Goal: Task Accomplishment & Management: Complete application form

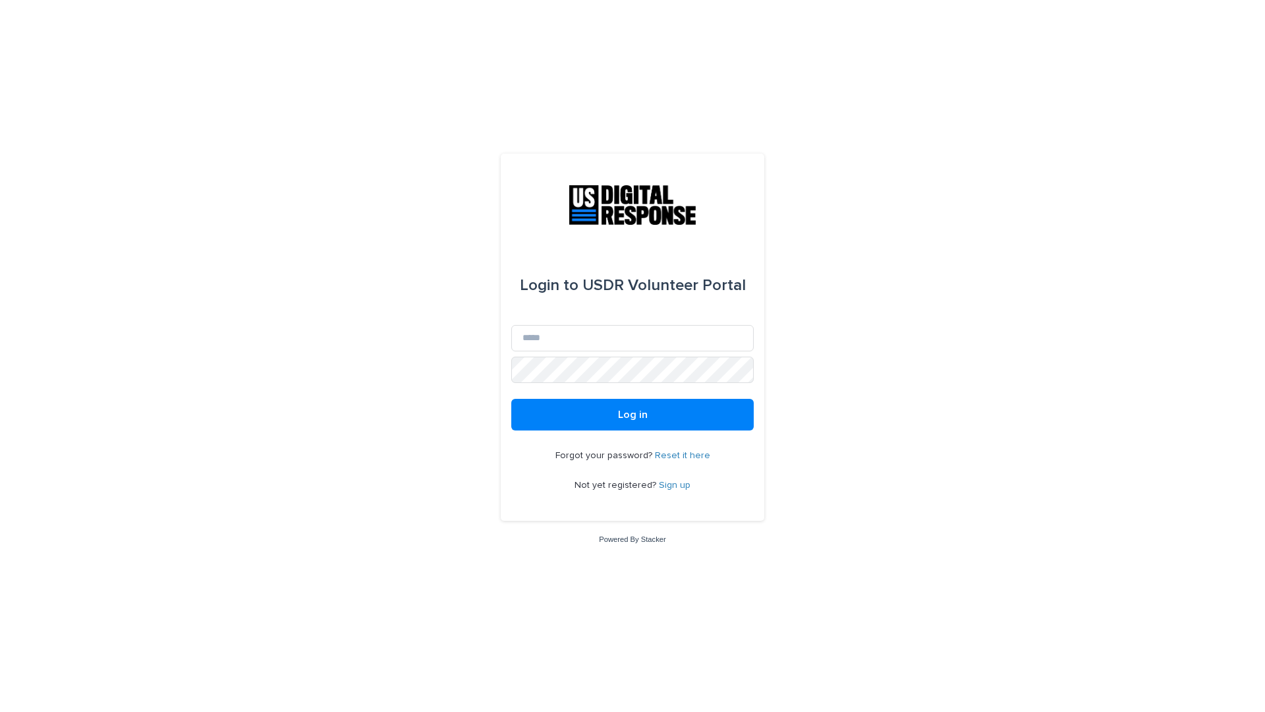
click at [801, 0] on div "Login to USDR Volunteer Portal Email Password Log in Forgot your password? Rese…" at bounding box center [632, 356] width 1265 height 712
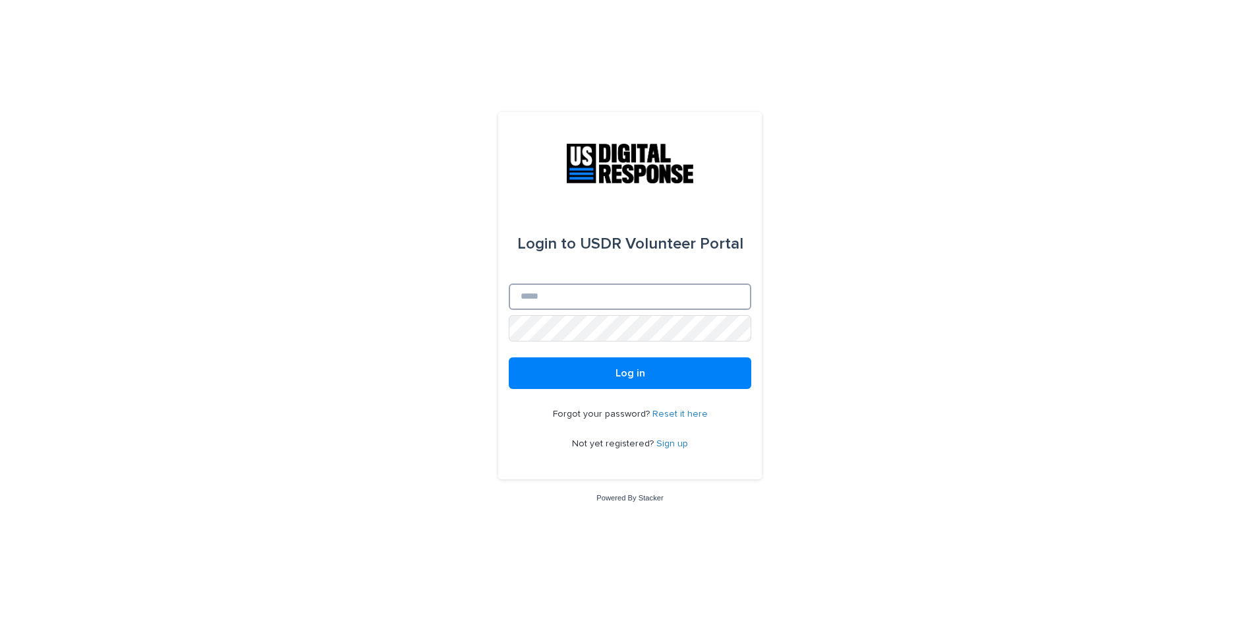
click at [574, 293] on input "Email" at bounding box center [630, 296] width 243 height 26
type input "*"
click at [614, 185] on div "Login to USDR Volunteer Portal Email * Password Log in Forgot your password? Re…" at bounding box center [630, 296] width 264 height 368
click at [664, 443] on link "Sign up" at bounding box center [672, 443] width 32 height 9
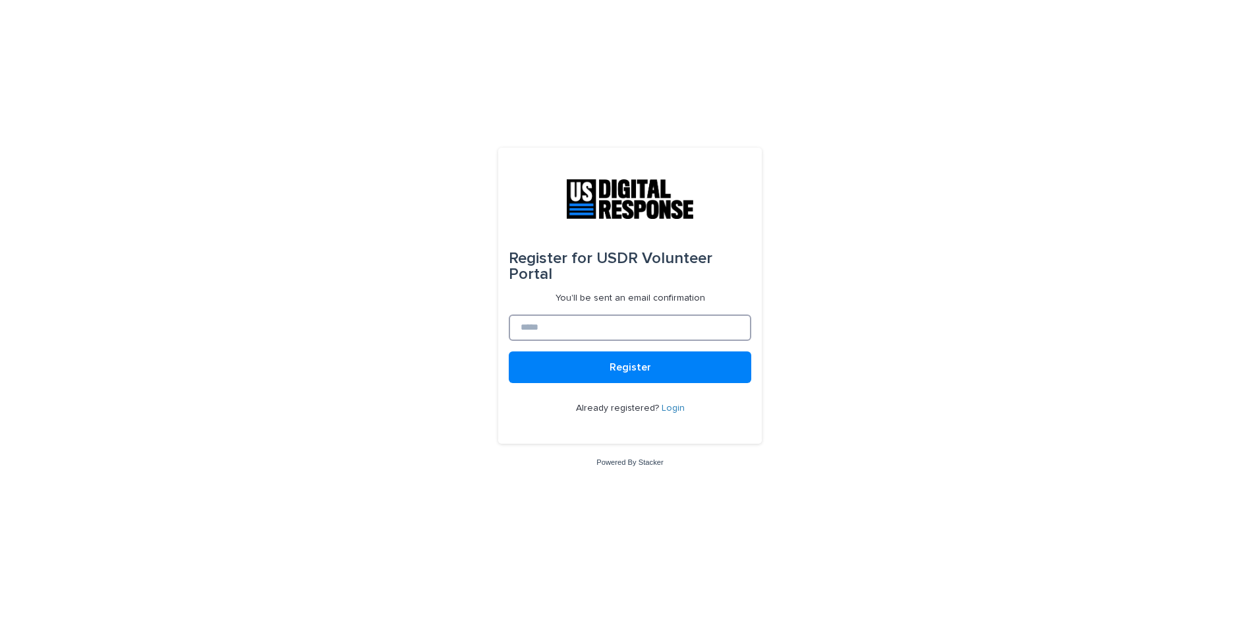
click at [607, 328] on input at bounding box center [630, 327] width 243 height 26
type input "**********"
click at [608, 370] on button "Register" at bounding box center [630, 367] width 243 height 32
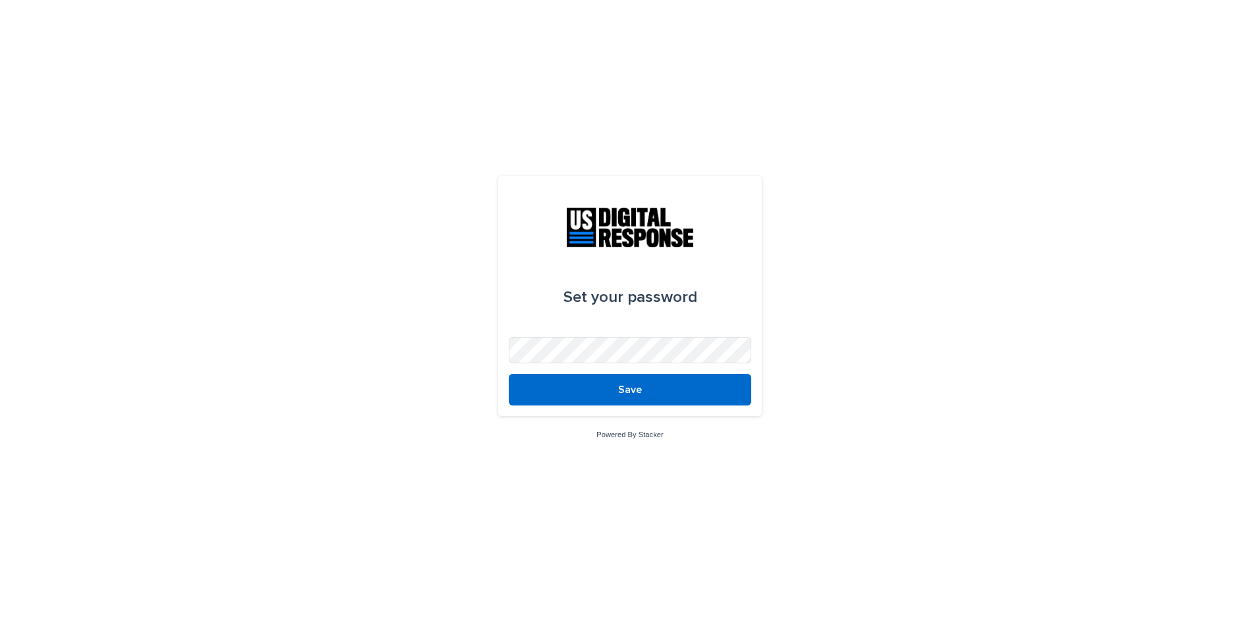
click at [702, 381] on button "Save" at bounding box center [630, 390] width 243 height 32
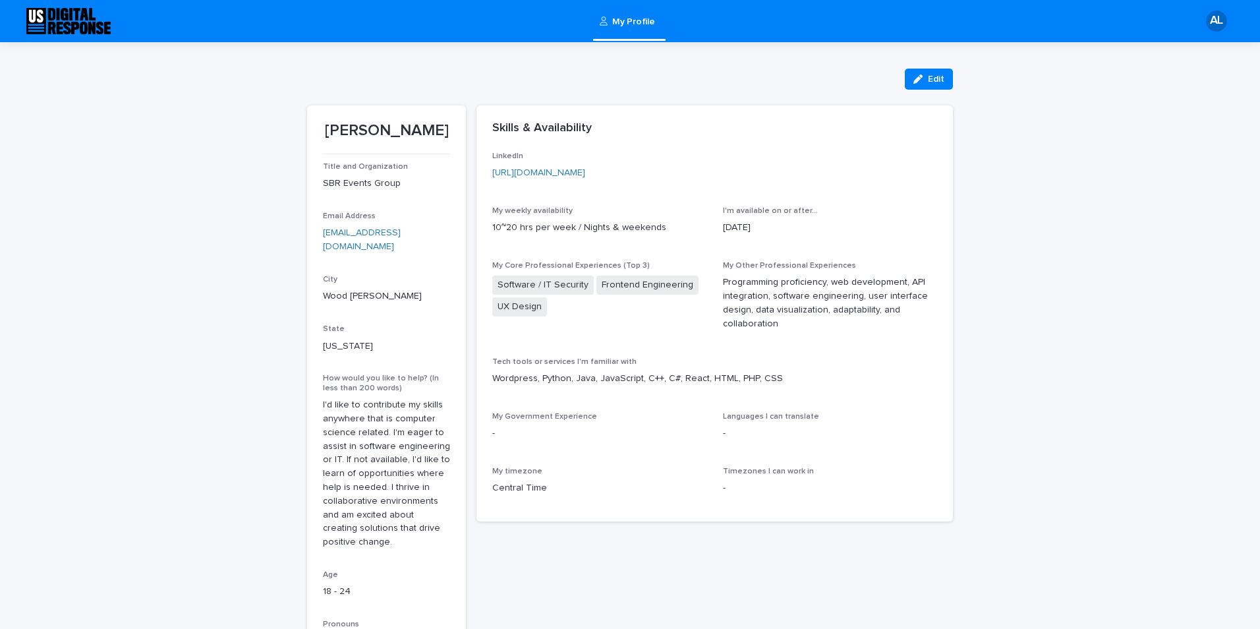
click at [1215, 22] on div "AL" at bounding box center [1216, 21] width 21 height 21
click at [658, 32] on div at bounding box center [630, 21] width 1260 height 42
click at [45, 7] on div "My Profile AL" at bounding box center [630, 21] width 1260 height 42
click at [48, 28] on img at bounding box center [68, 21] width 84 height 26
click at [63, 28] on img at bounding box center [68, 21] width 84 height 26
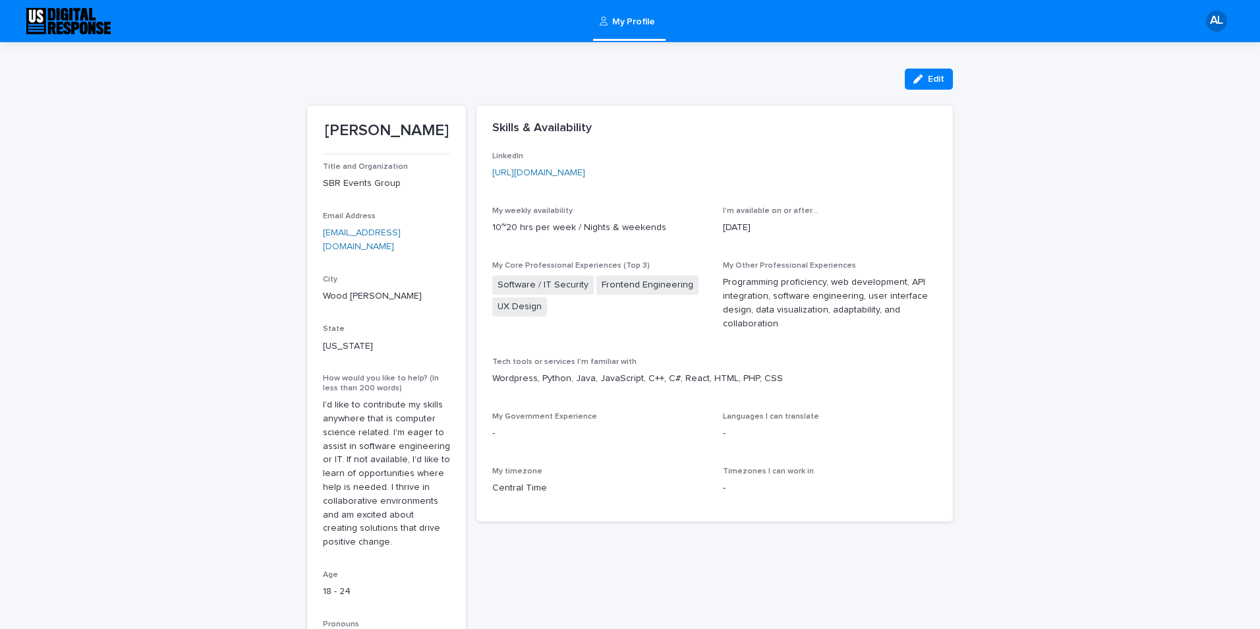
click at [495, 159] on span "LinkedIn" at bounding box center [507, 156] width 31 height 8
click at [762, 212] on span "I'm available on or after..." at bounding box center [770, 211] width 95 height 8
